Goal: Book appointment/travel/reservation

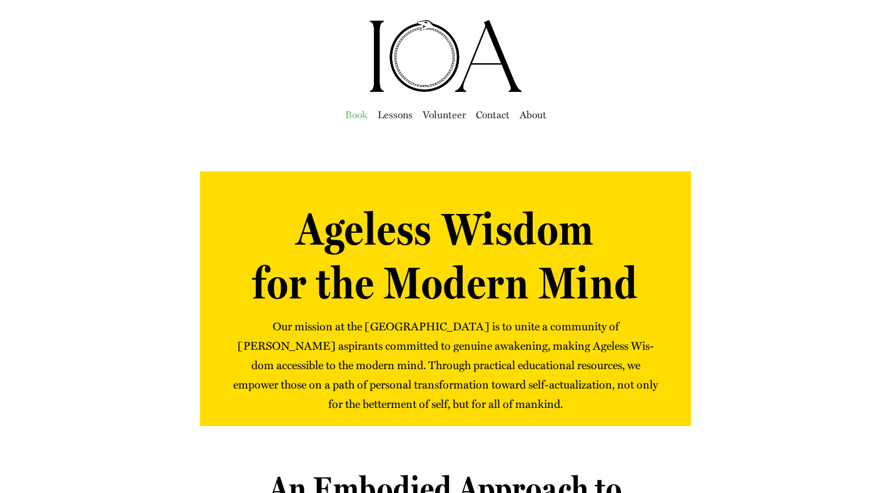
click at [348, 114] on span "Book" at bounding box center [356, 115] width 23 height 18
